Goal: Task Accomplishment & Management: Manage account settings

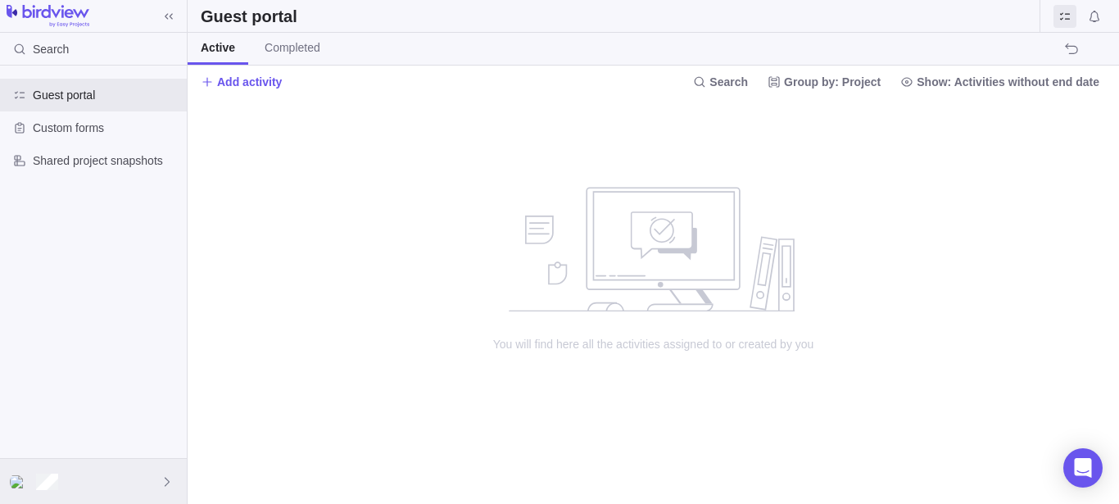
click at [137, 488] on div at bounding box center [93, 481] width 187 height 45
click at [77, 258] on span "My settings" at bounding box center [93, 260] width 147 height 16
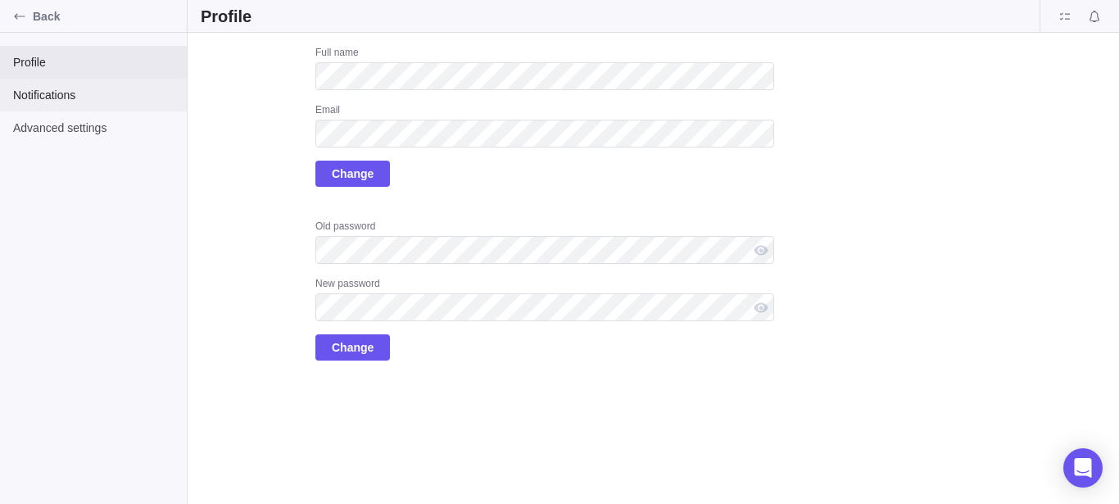
click at [68, 103] on div "Notifications" at bounding box center [93, 95] width 187 height 33
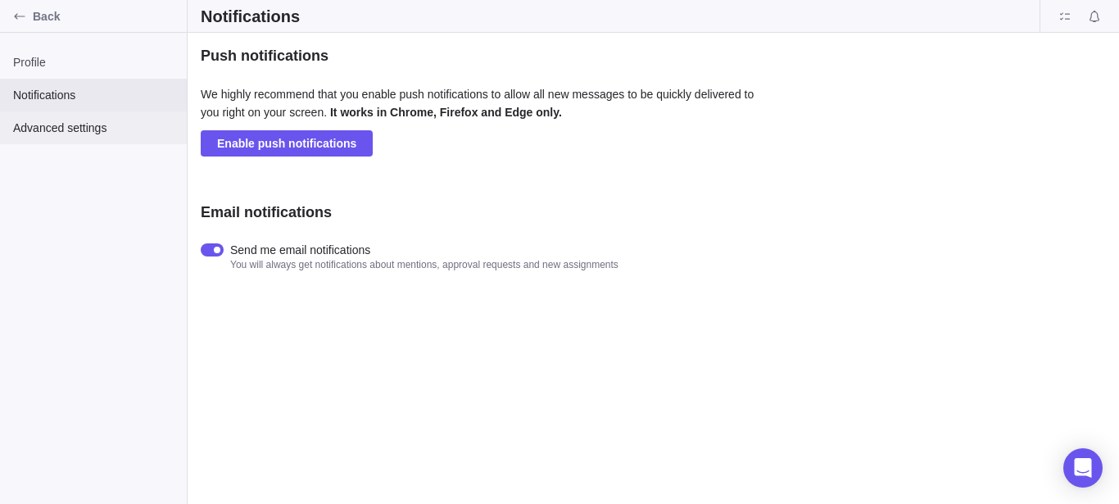
click at [68, 114] on div "Advanced settings" at bounding box center [93, 127] width 187 height 33
